Goal: Transaction & Acquisition: Purchase product/service

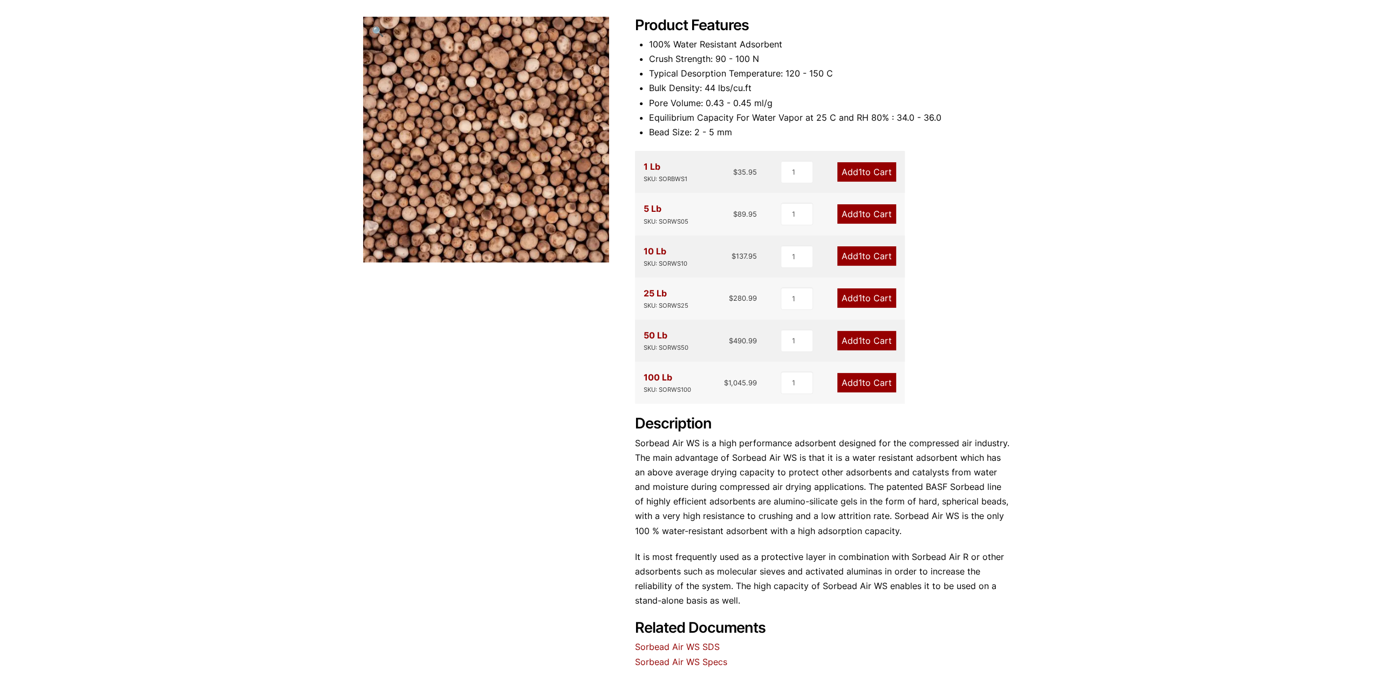
scroll to position [117, 0]
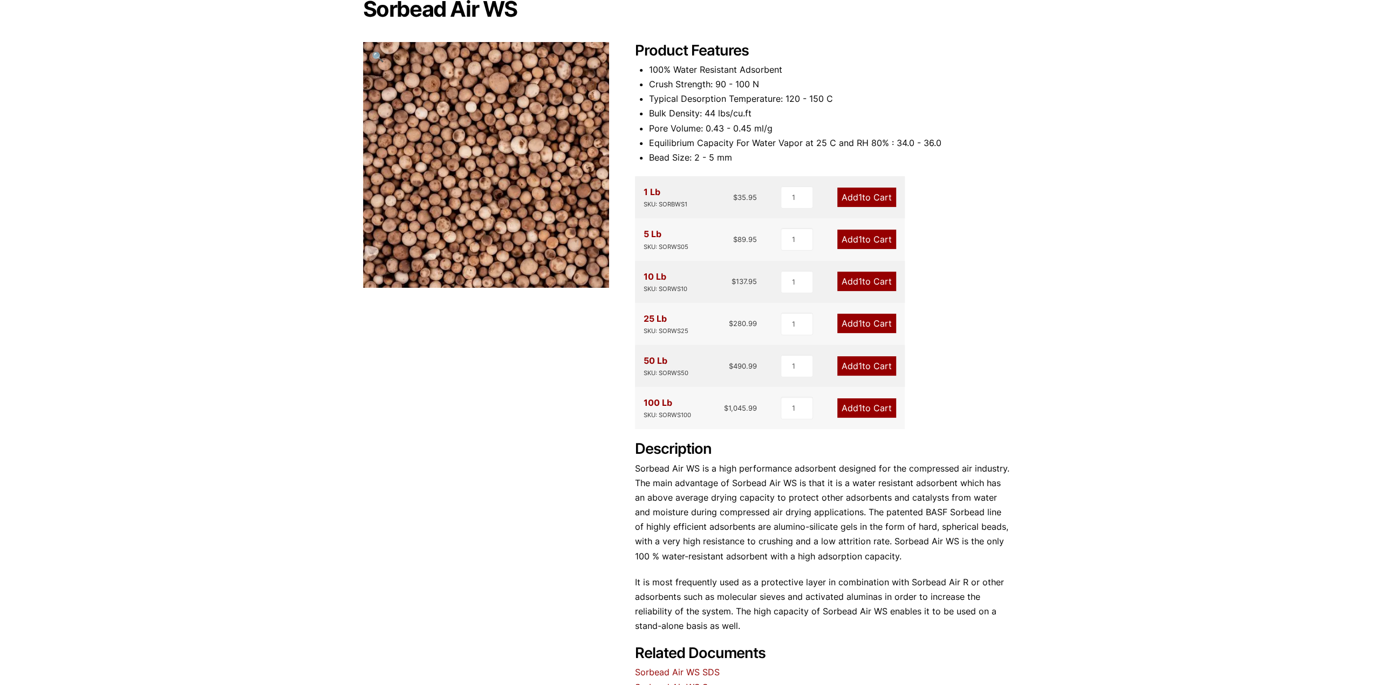
click at [864, 282] on link "Add 1 to Cart" at bounding box center [866, 281] width 59 height 19
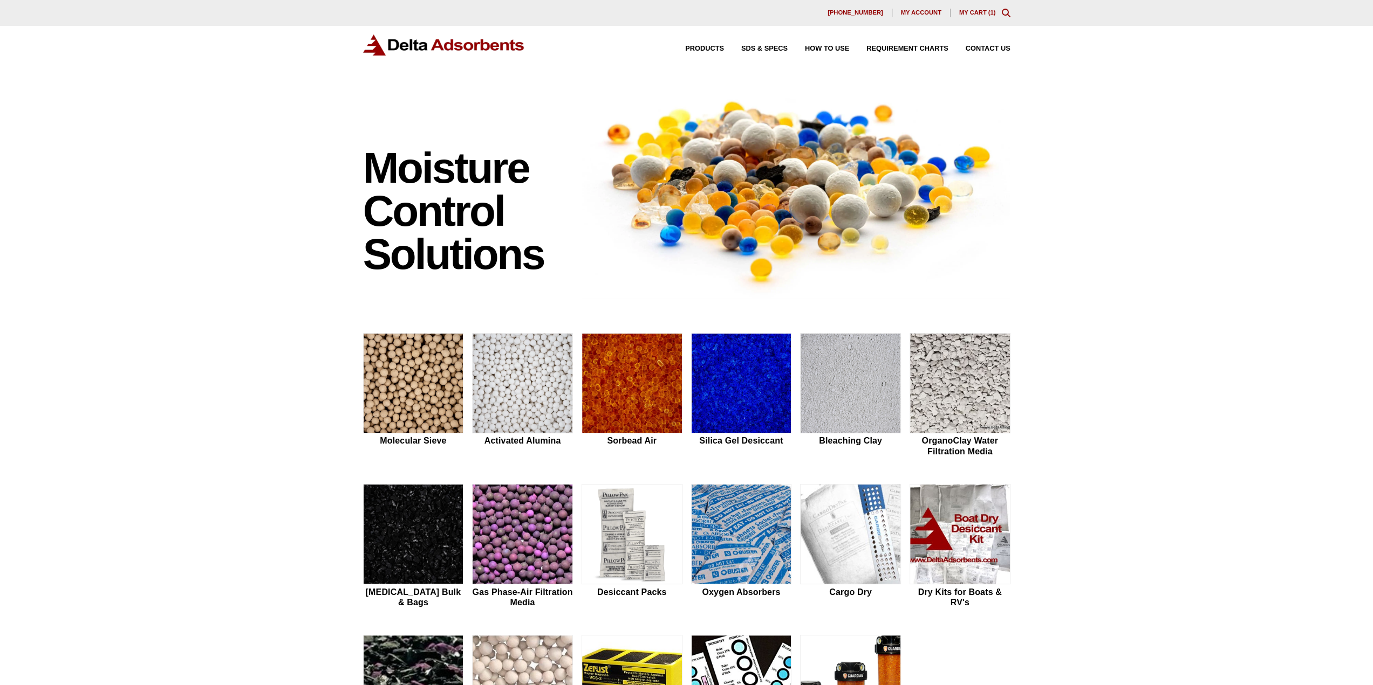
click at [975, 11] on link "My Cart ( 1 )" at bounding box center [977, 12] width 37 height 6
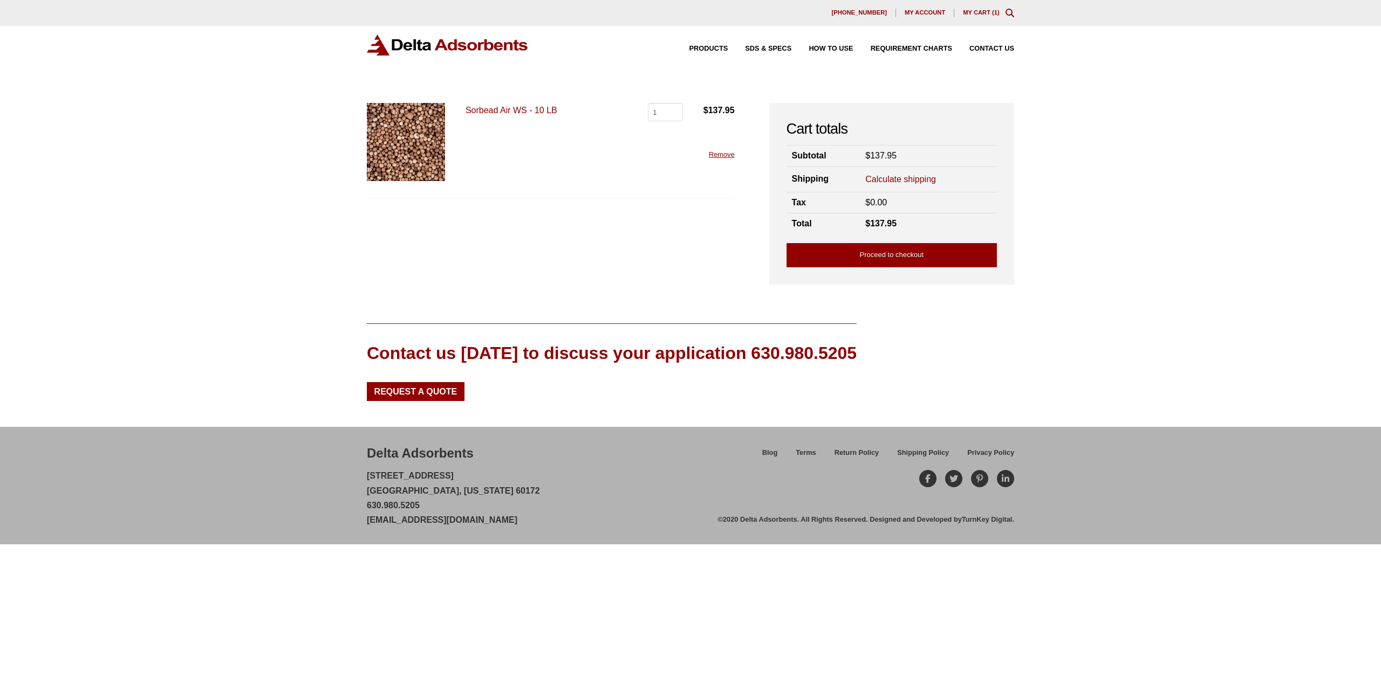
click at [864, 250] on link "Proceed to checkout" at bounding box center [891, 255] width 210 height 24
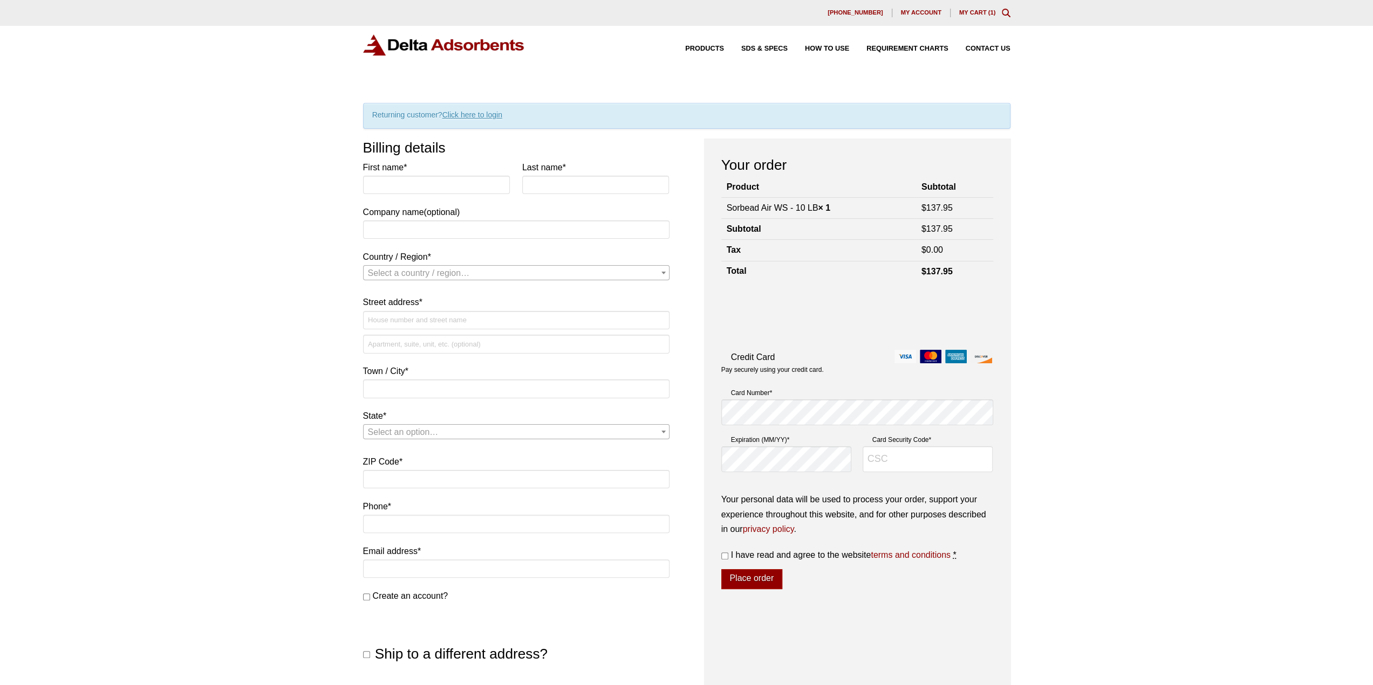
click at [471, 112] on link "Click here to login" at bounding box center [472, 115] width 60 height 9
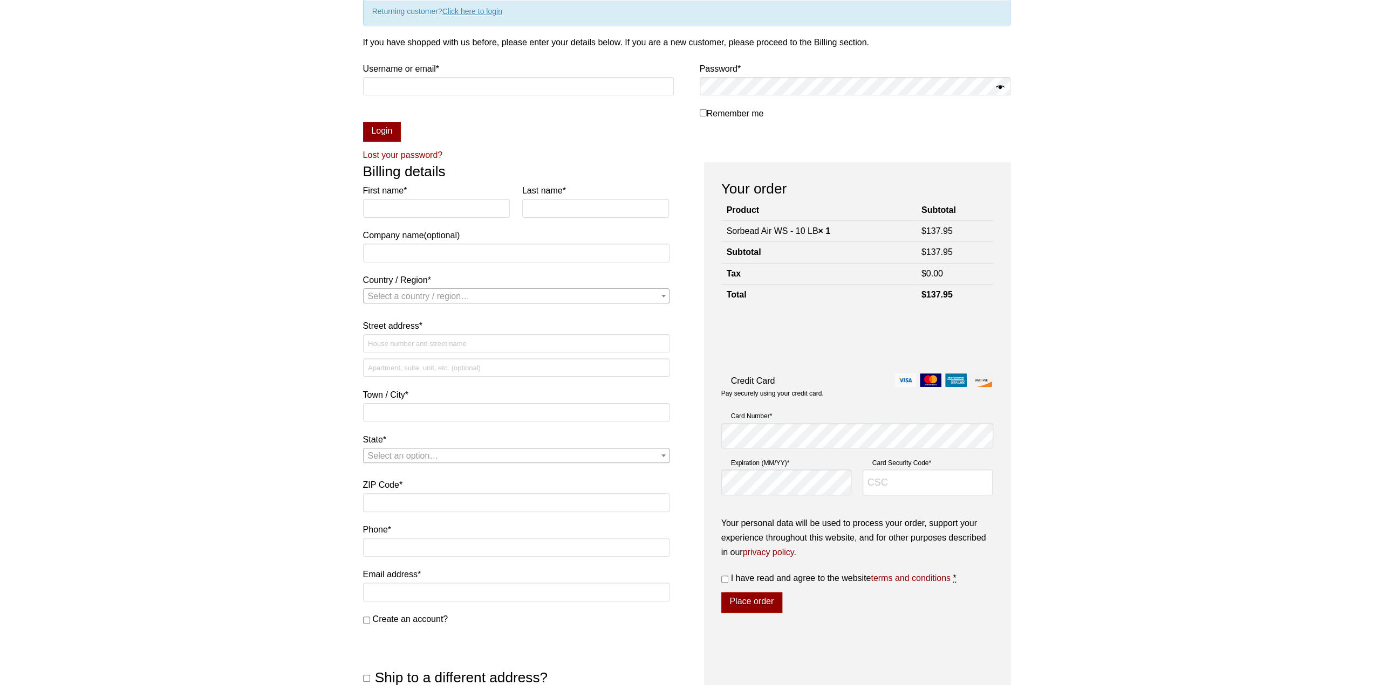
scroll to position [111, 0]
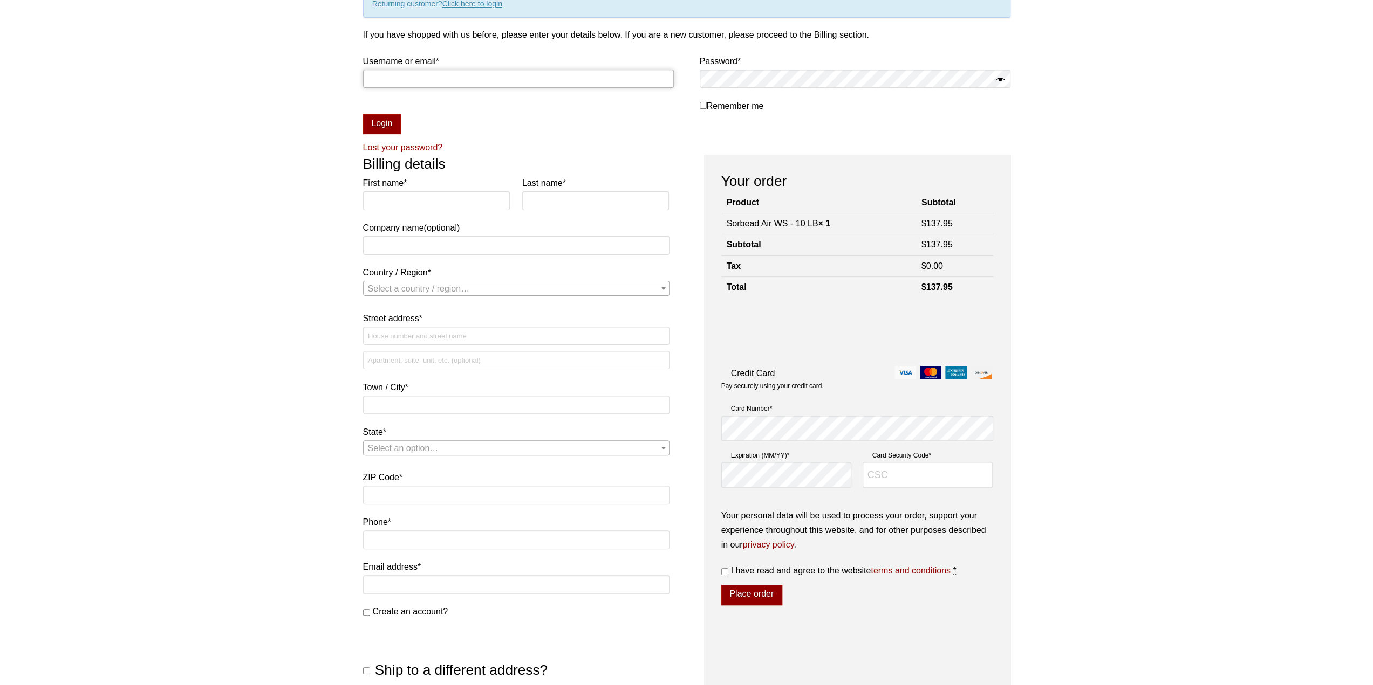
click at [455, 81] on input "Username or email * Required" at bounding box center [518, 79] width 311 height 18
type input "andrew@provocative.earth"
click at [363, 114] on button "Login" at bounding box center [382, 124] width 38 height 20
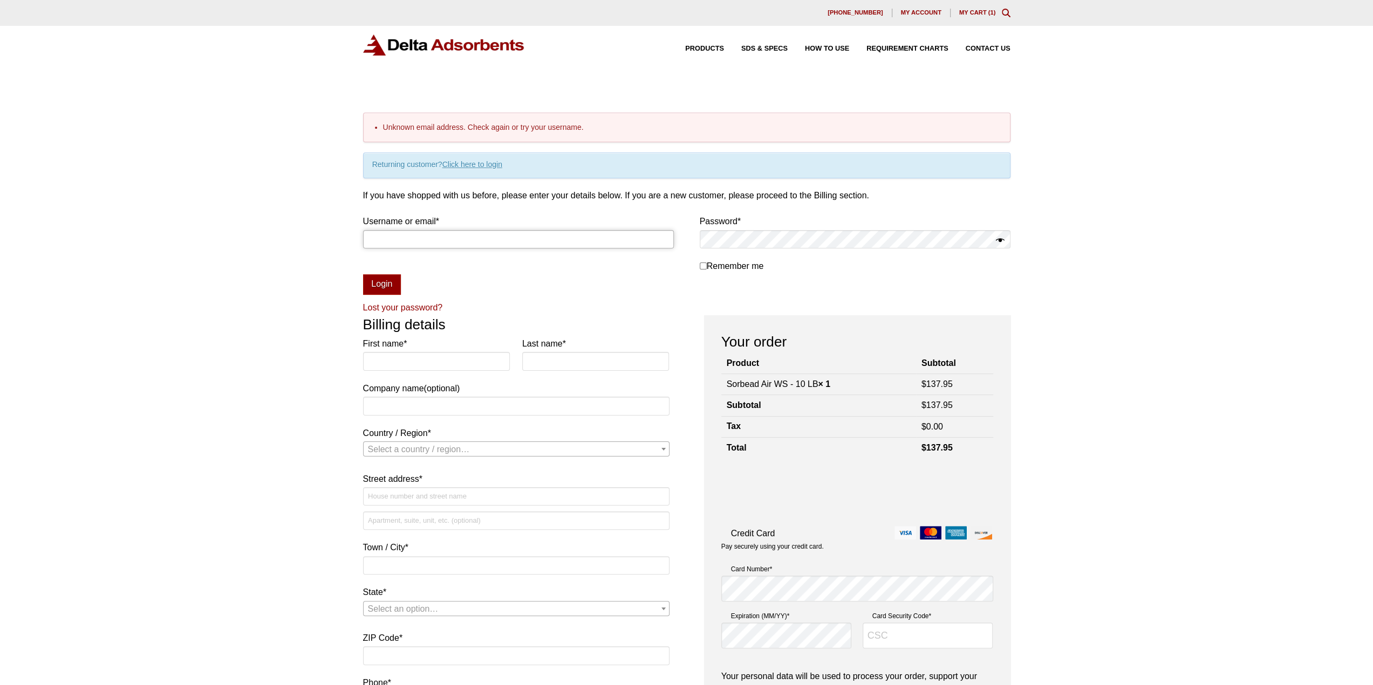
click at [594, 230] on input "Username or email * Required" at bounding box center [518, 239] width 311 height 18
click at [631, 275] on p "Remember me Login" at bounding box center [686, 254] width 647 height 81
click at [419, 352] on input "First name *" at bounding box center [436, 361] width 147 height 18
type input "Andrew"
type input "Bouma"
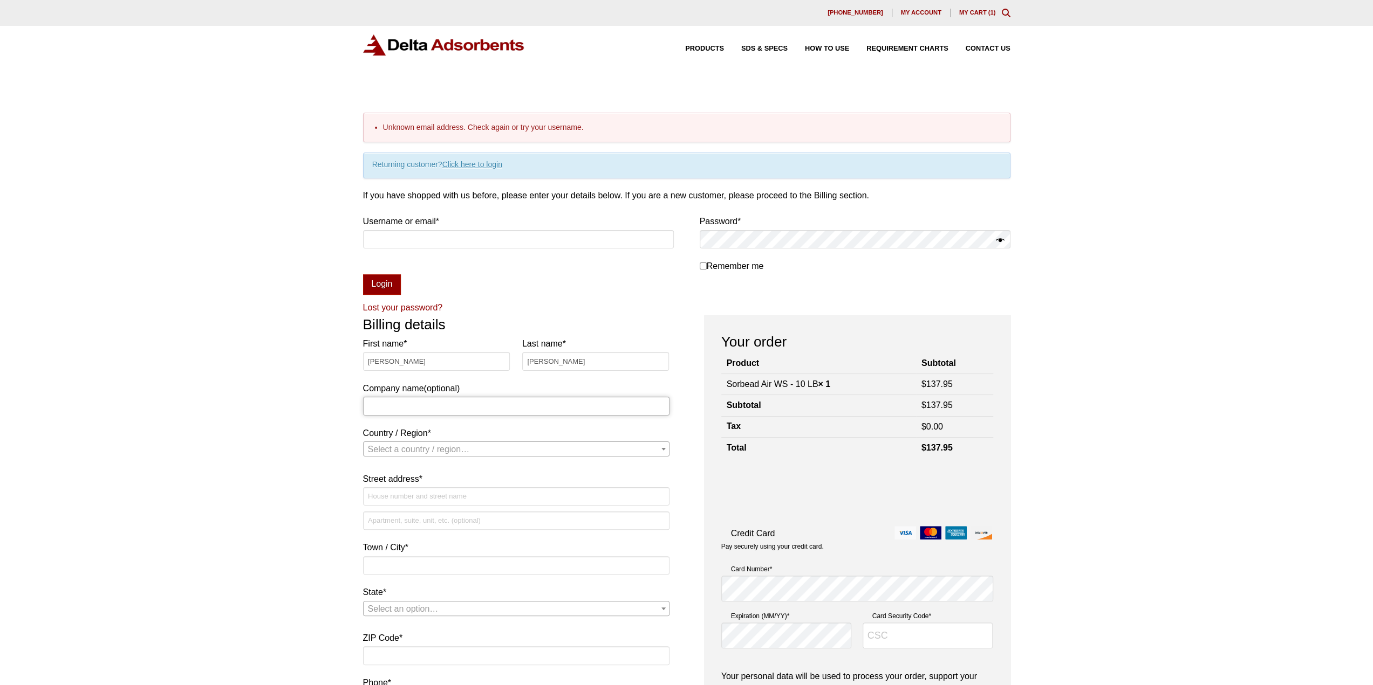
type input "Provocative"
select select "US"
type input "321B Washington St"
type input "Somerville"
type input "02143"
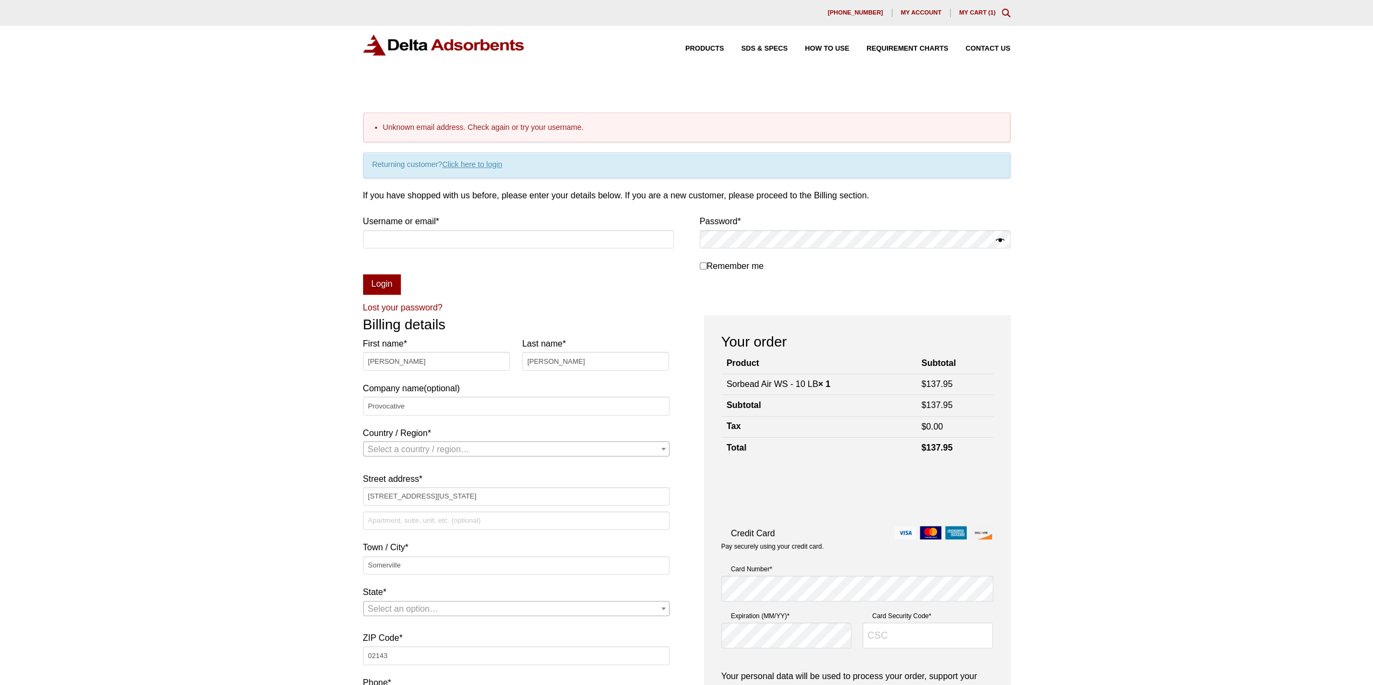
type input "6167178348"
type input "andrew@provocative.earth"
select select "US"
select select "MA"
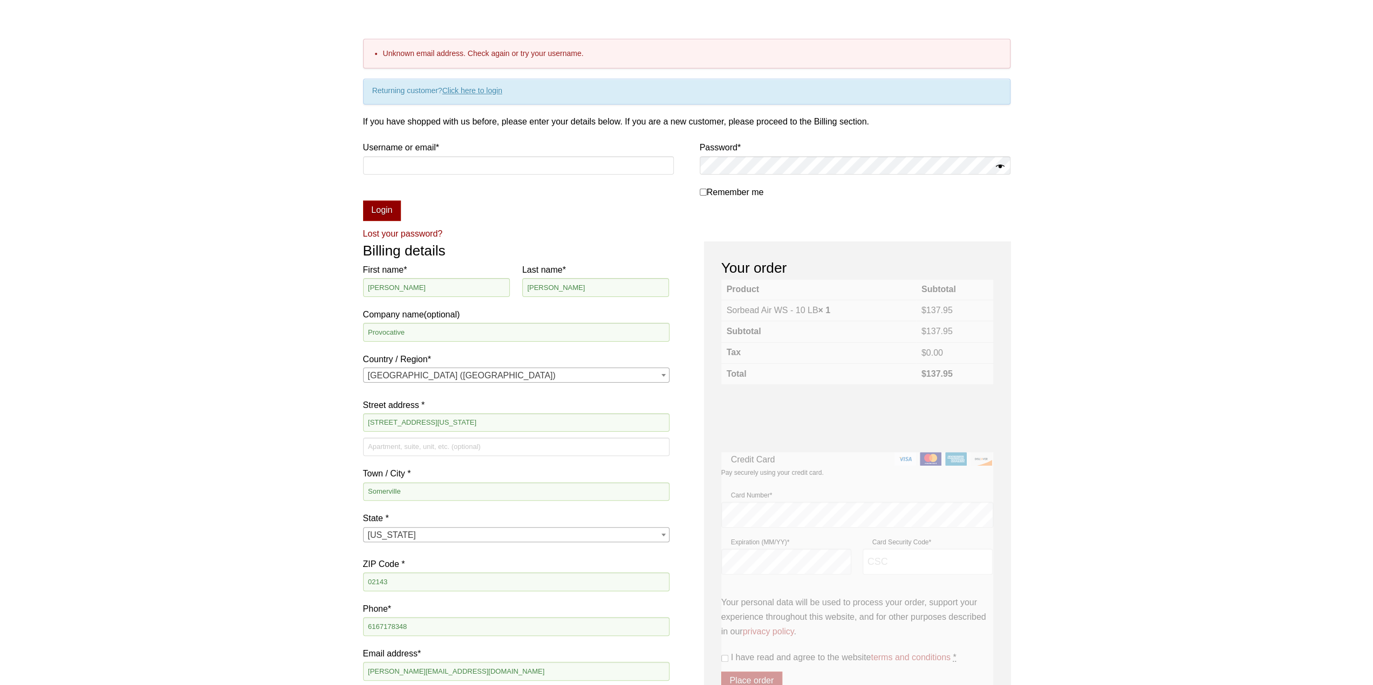
scroll to position [108, 0]
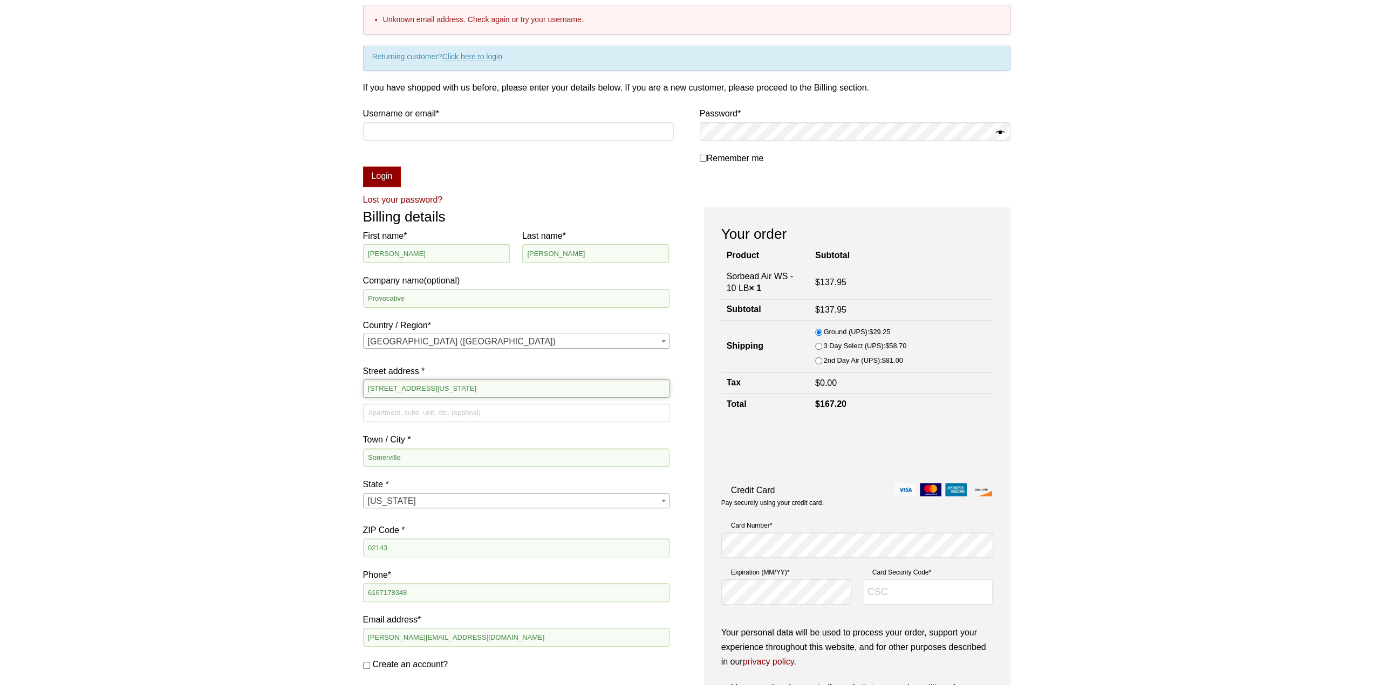
click at [383, 389] on input "321B Washington St" at bounding box center [516, 389] width 306 height 18
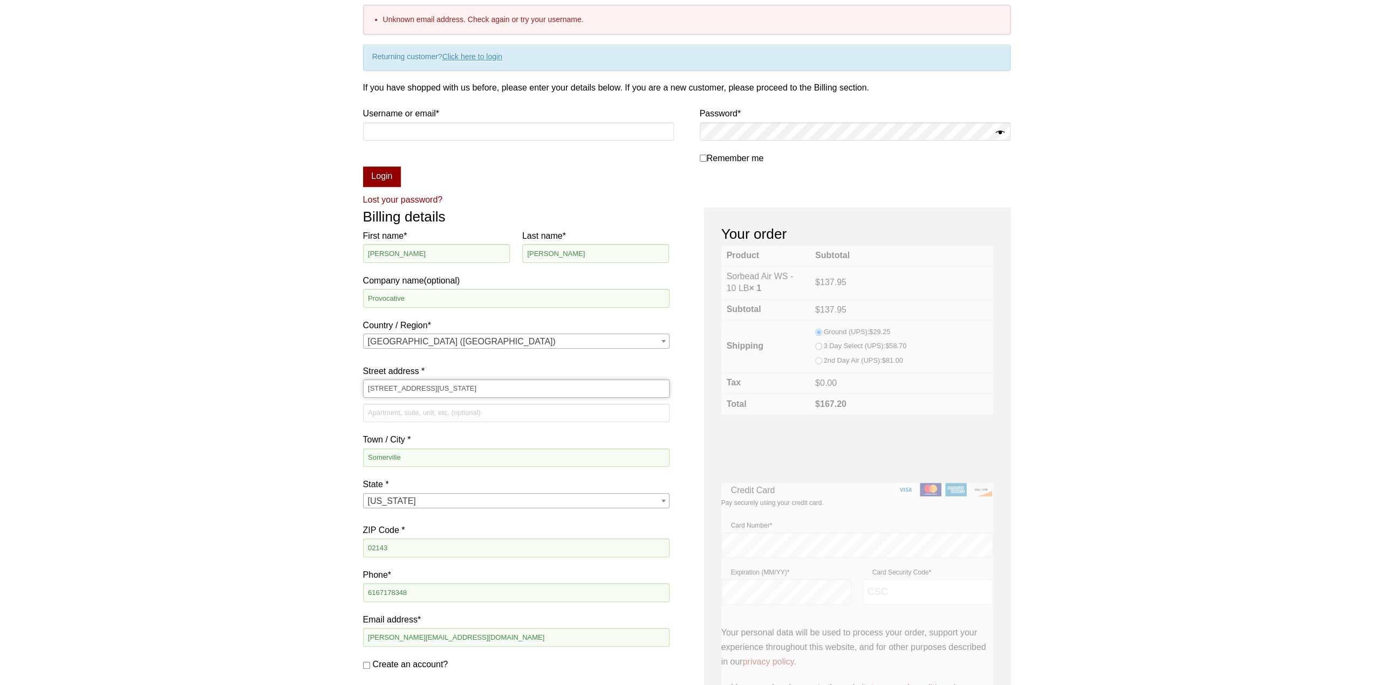
type input "321 Washington St"
click at [280, 346] on div "Our website has detected that you are using an outdated browser that will preve…" at bounding box center [686, 510] width 1373 height 1237
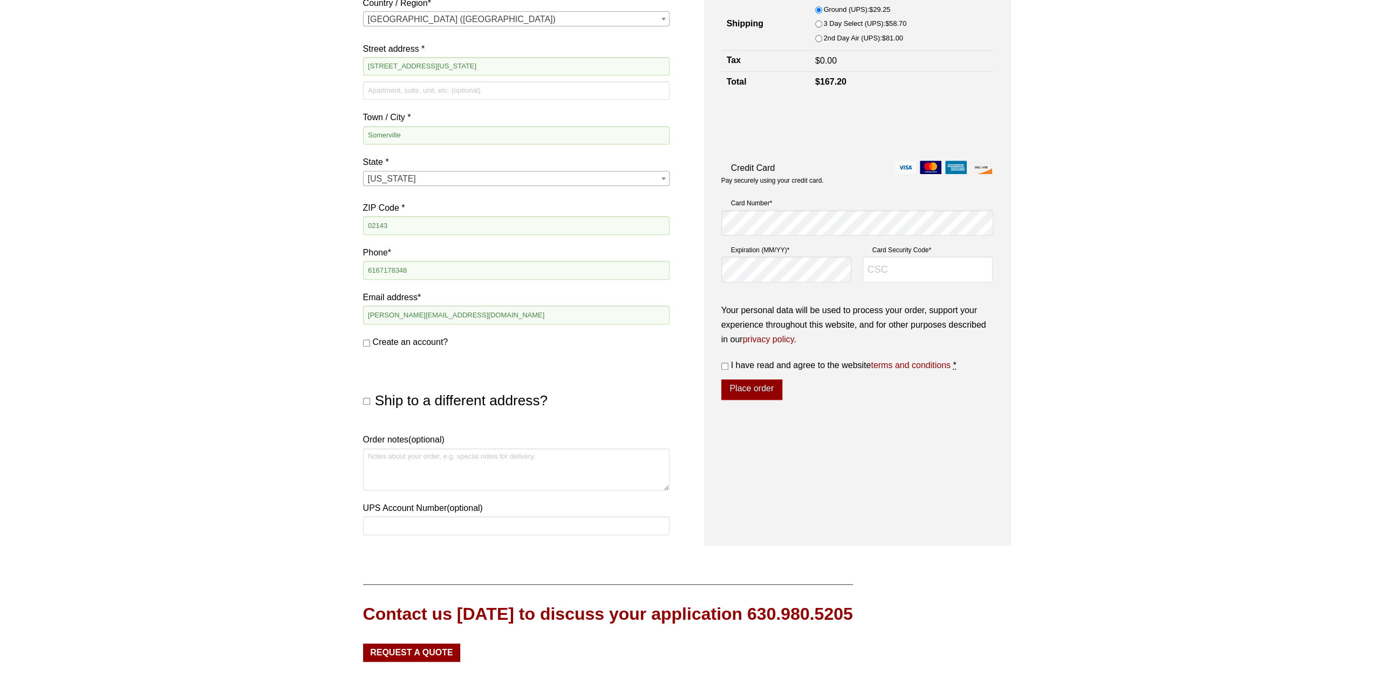
scroll to position [431, 0]
click at [366, 342] on input "Create an account?" at bounding box center [366, 342] width 7 height 7
checkbox input "true"
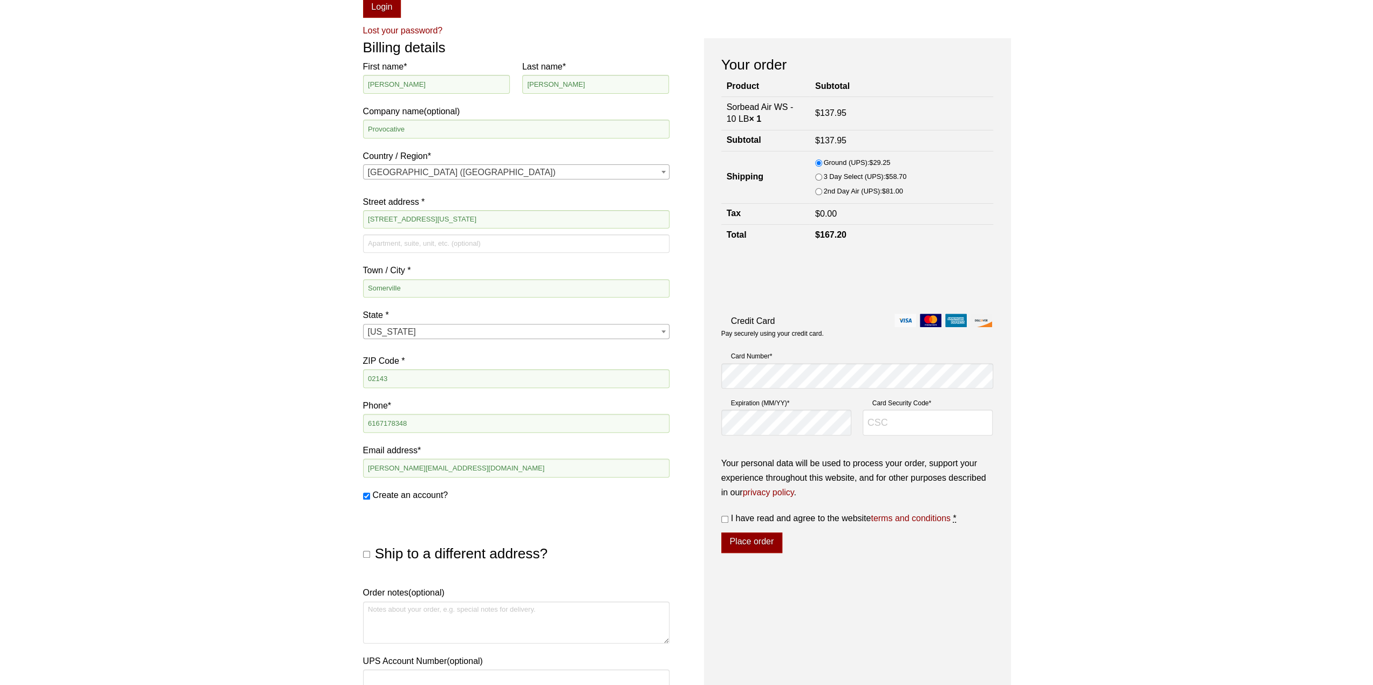
scroll to position [216, 0]
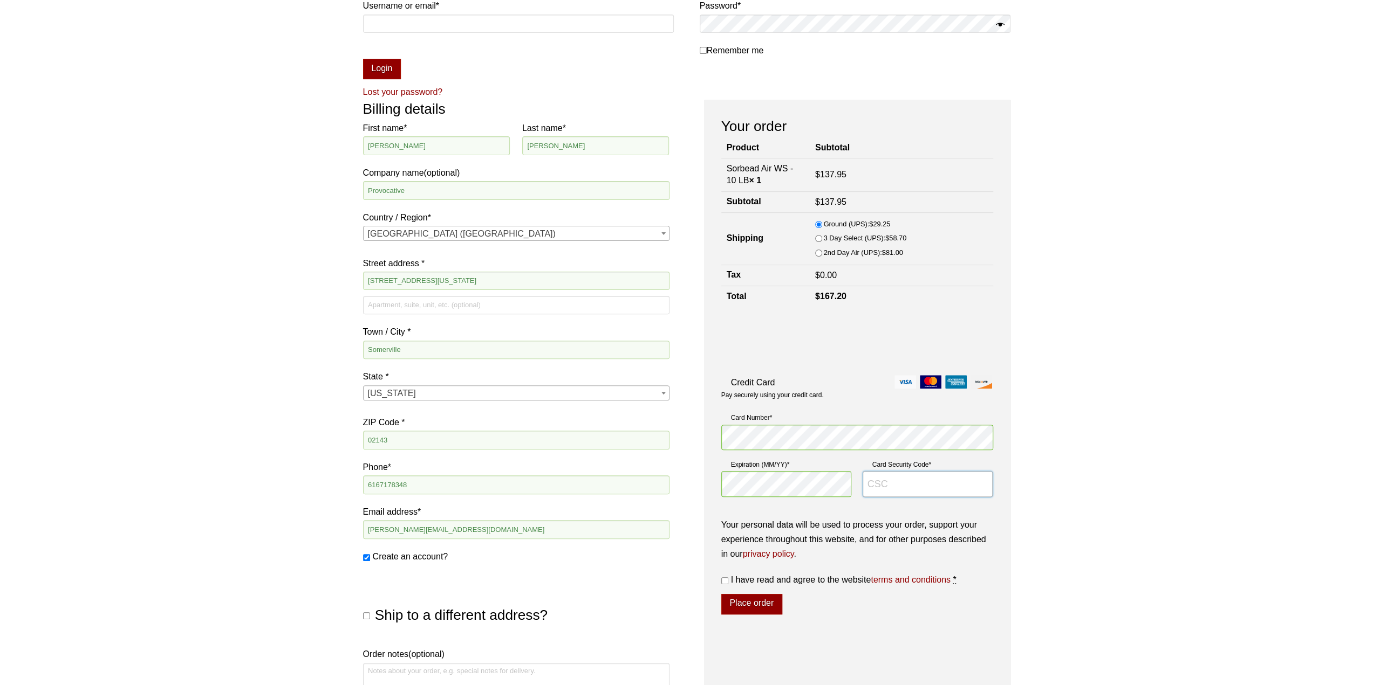
click at [910, 488] on input "Card Security Code *" at bounding box center [927, 484] width 131 height 26
type input "040"
click at [729, 580] on label "I have read and agree to the website terms and conditions *" at bounding box center [857, 580] width 272 height 15
click at [728, 580] on input "I have read and agree to the website terms and conditions *" at bounding box center [724, 581] width 7 height 7
checkbox input "true"
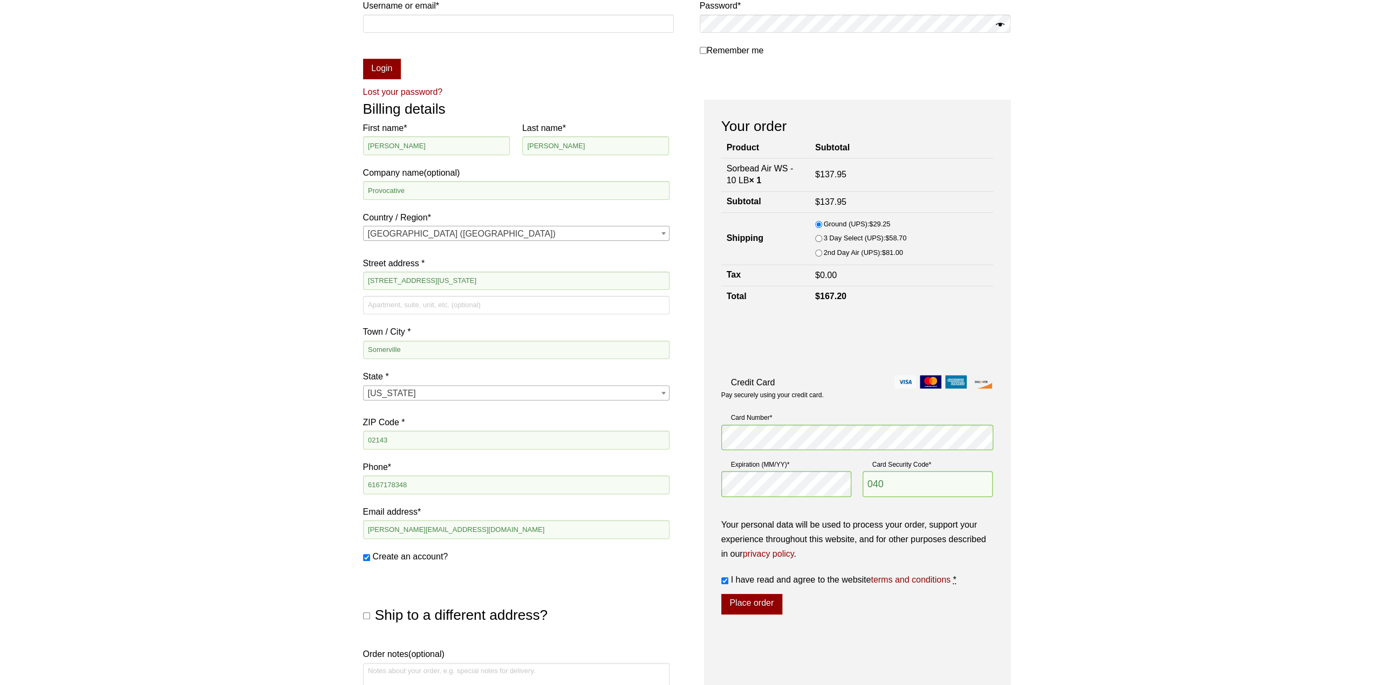
click at [744, 600] on button "Place order" at bounding box center [751, 604] width 61 height 20
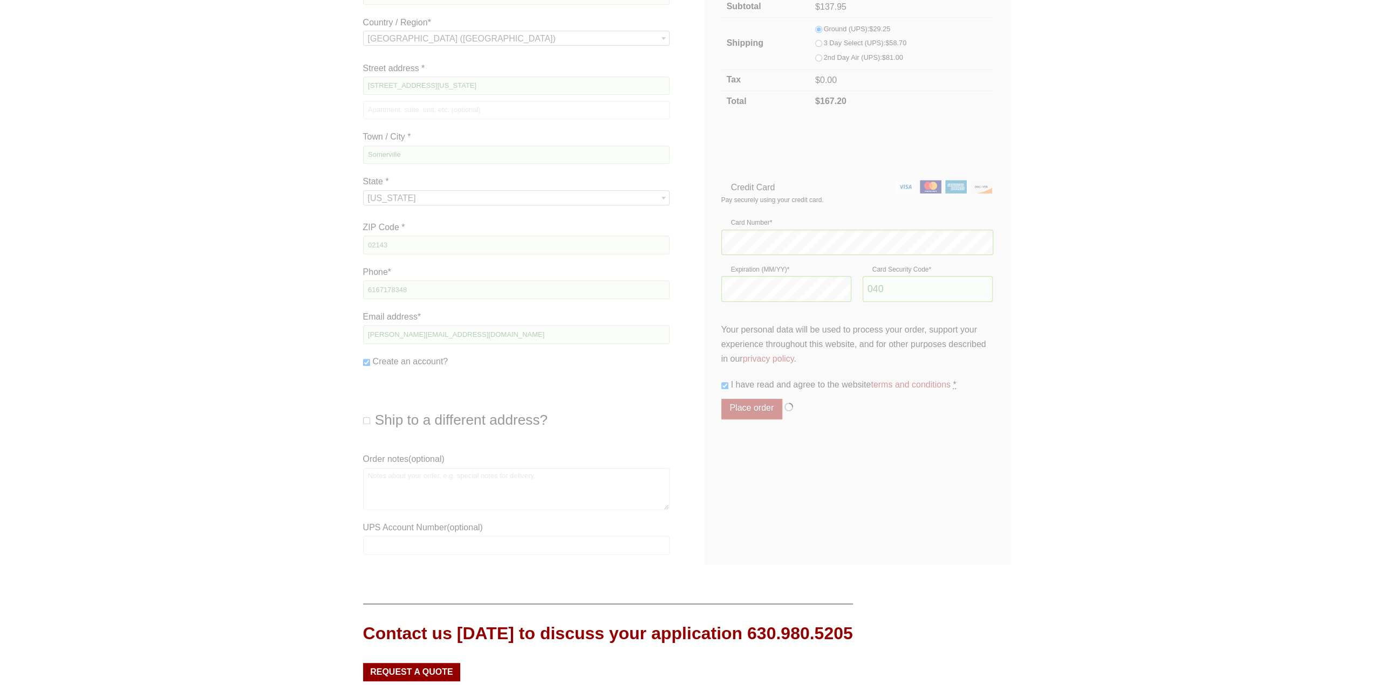
scroll to position [431, 0]
